Goal: Navigation & Orientation: Understand site structure

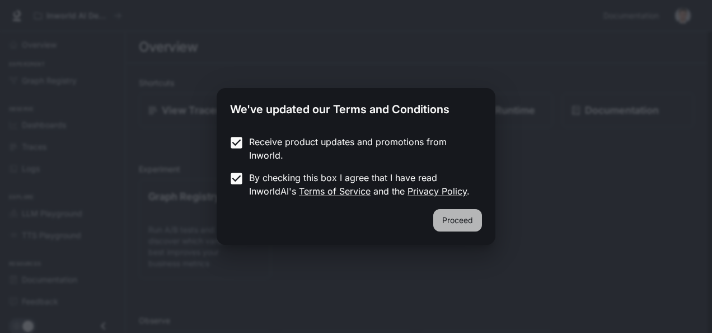
click at [462, 221] on button "Proceed" at bounding box center [457, 220] width 49 height 22
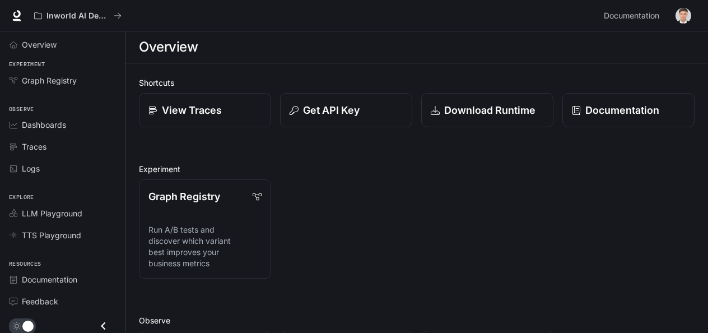
click at [57, 130] on span "Dashboards" at bounding box center [44, 125] width 44 height 12
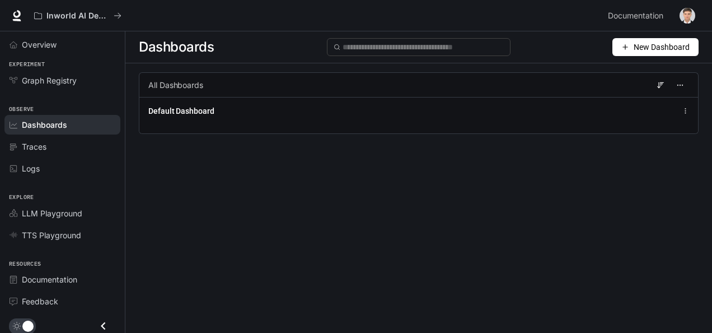
click at [49, 43] on span "Overview" at bounding box center [39, 45] width 35 height 12
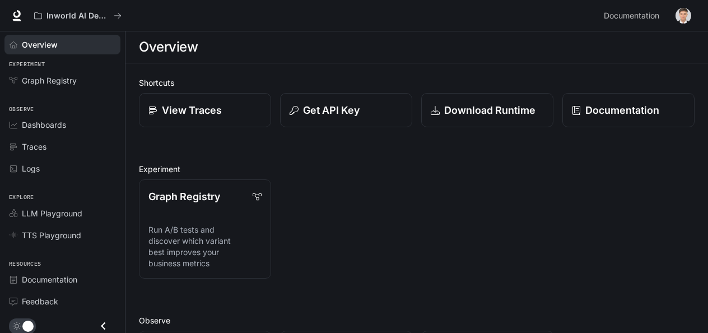
click at [2, 12] on div "Inworld AI Demos Documentation Documentation" at bounding box center [354, 15] width 708 height 31
click at [21, 17] on icon at bounding box center [16, 15] width 11 height 11
